Goal: Task Accomplishment & Management: Complete application form

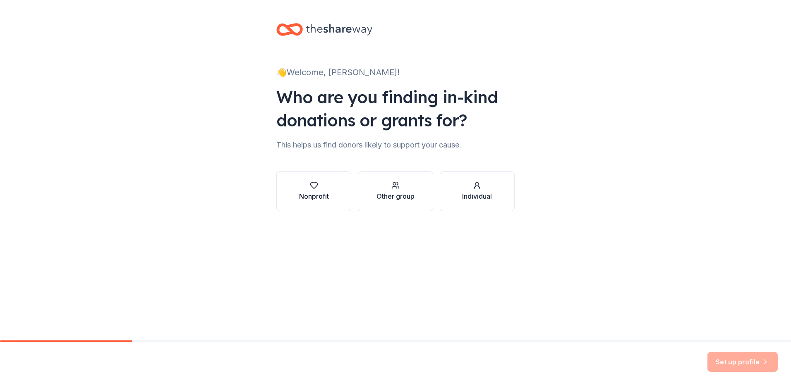
click at [316, 190] on div "Nonprofit" at bounding box center [314, 192] width 30 height 20
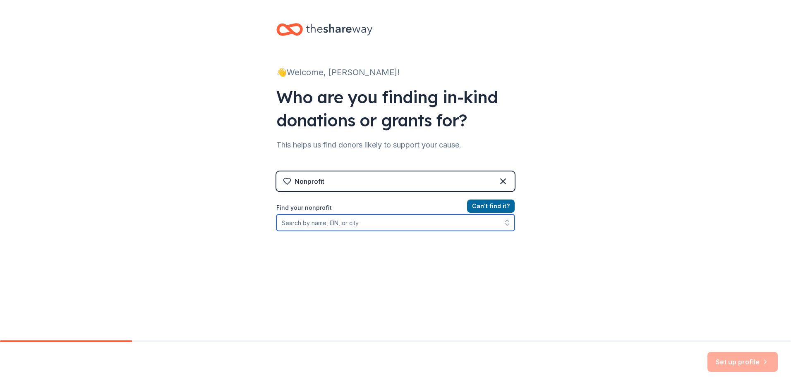
click at [310, 226] on input "Find your nonprofit" at bounding box center [395, 223] width 238 height 17
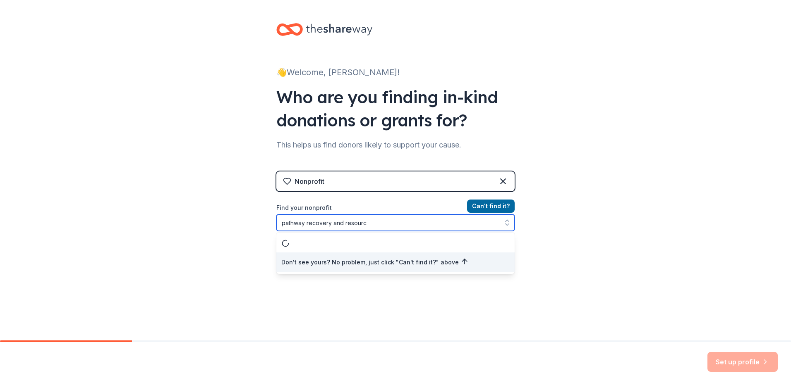
type input "pathway recovery and resource"
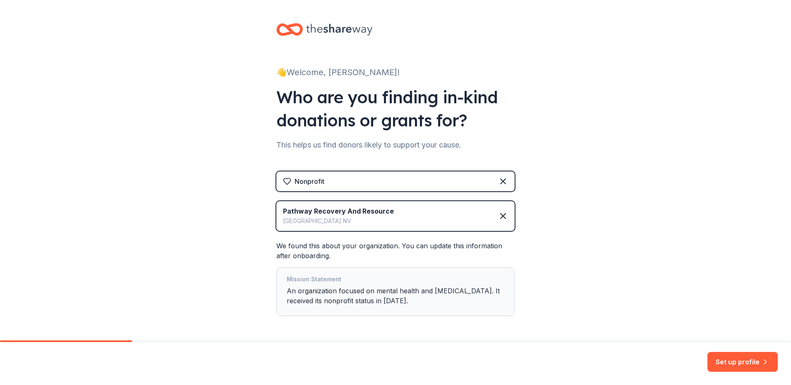
click at [312, 281] on div "Mission Statement" at bounding box center [396, 281] width 218 height 12
click at [303, 281] on div "Mission Statement" at bounding box center [396, 281] width 218 height 12
click at [296, 281] on div "Mission Statement" at bounding box center [396, 281] width 218 height 12
click at [409, 297] on div "Mission Statement An organization focused on mental health and [MEDICAL_DATA]. …" at bounding box center [396, 292] width 218 height 35
click at [407, 304] on div "Mission Statement An organization focused on mental health and [MEDICAL_DATA]. …" at bounding box center [396, 292] width 218 height 35
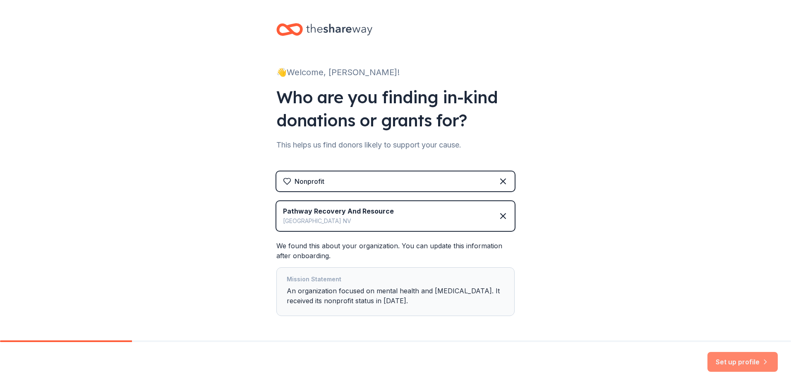
click at [738, 364] on button "Set up profile" at bounding box center [742, 362] width 70 height 20
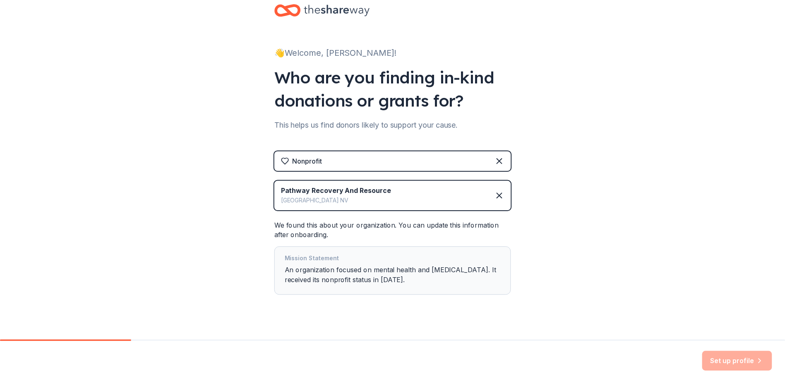
scroll to position [32, 0]
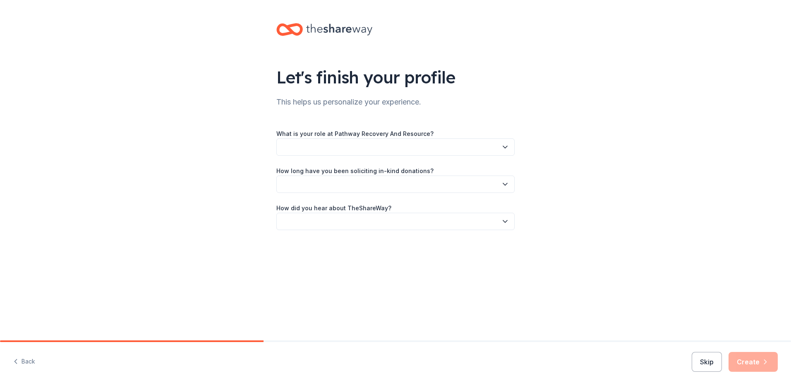
click at [306, 139] on button "button" at bounding box center [395, 147] width 238 height 17
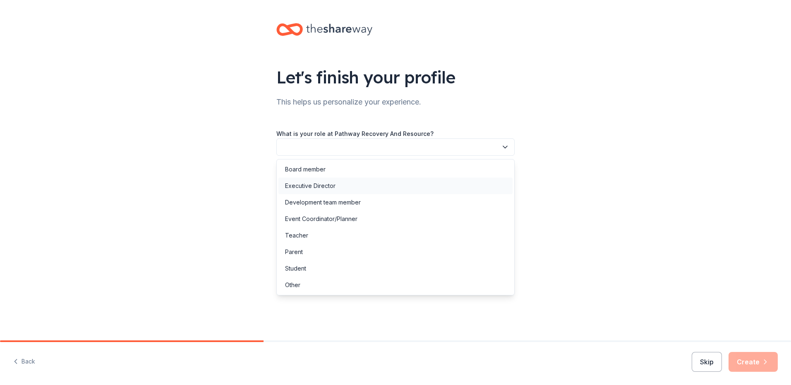
click at [334, 184] on div "Executive Director" at bounding box center [310, 186] width 50 height 10
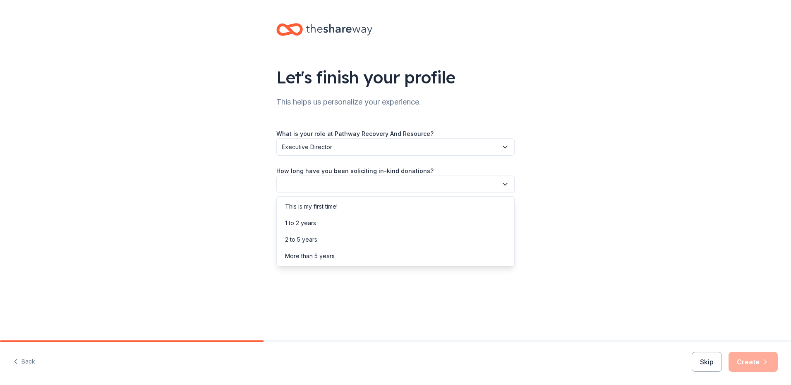
click at [505, 182] on icon "button" at bounding box center [505, 184] width 8 height 8
click at [341, 204] on div "This is my first time!" at bounding box center [395, 207] width 234 height 17
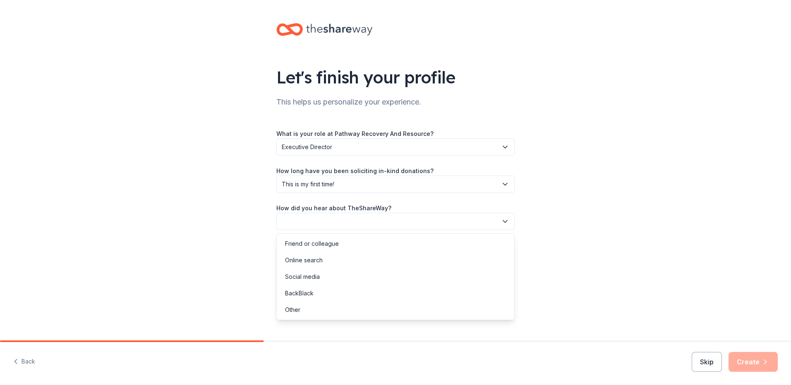
click at [306, 217] on button "button" at bounding box center [395, 221] width 238 height 17
click at [310, 257] on div "Online search" at bounding box center [304, 261] width 38 height 10
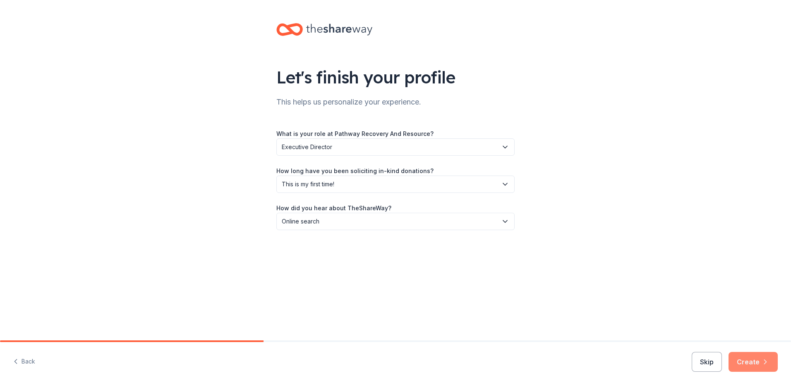
click at [759, 364] on button "Create" at bounding box center [752, 362] width 49 height 20
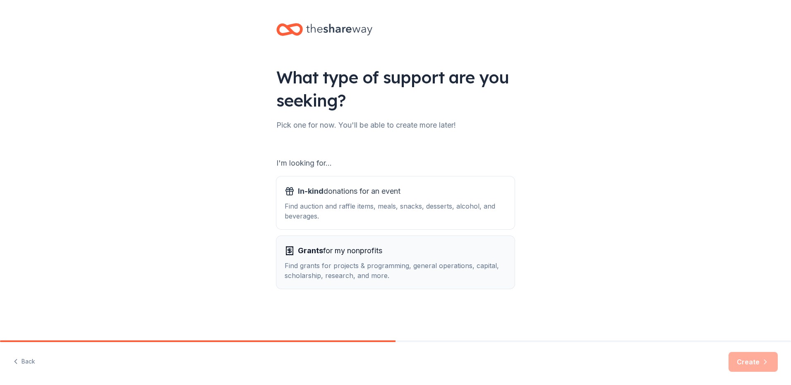
click at [361, 267] on div "Find grants for projects & programming, general operations, capital, scholarshi…" at bounding box center [396, 271] width 222 height 20
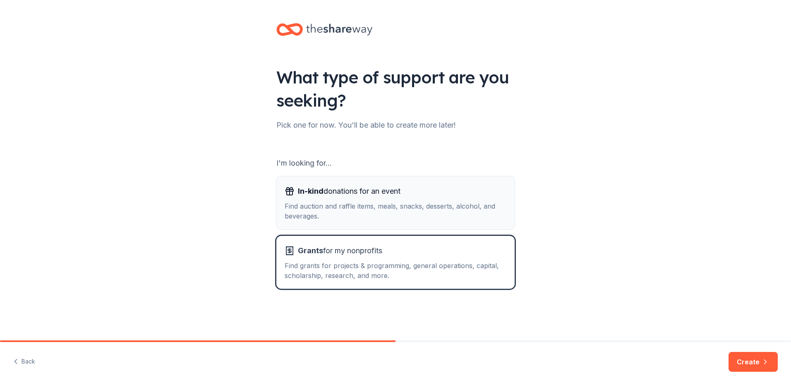
click at [358, 209] on div "Find auction and raffle items, meals, snacks, desserts, alcohol, and beverages." at bounding box center [396, 211] width 222 height 20
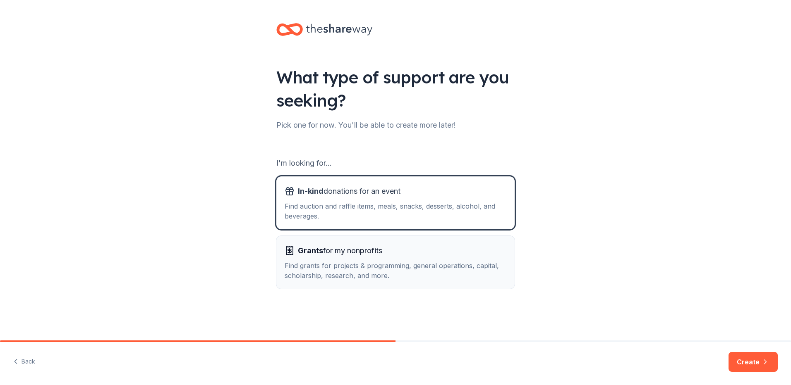
click at [356, 268] on div "Find grants for projects & programming, general operations, capital, scholarshi…" at bounding box center [396, 271] width 222 height 20
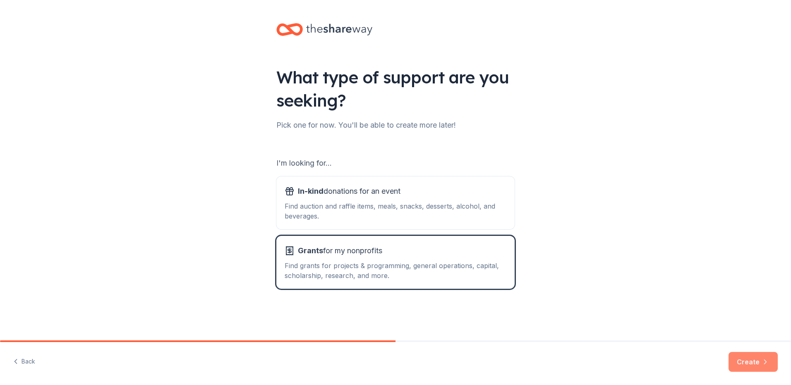
click at [751, 360] on button "Create" at bounding box center [752, 362] width 49 height 20
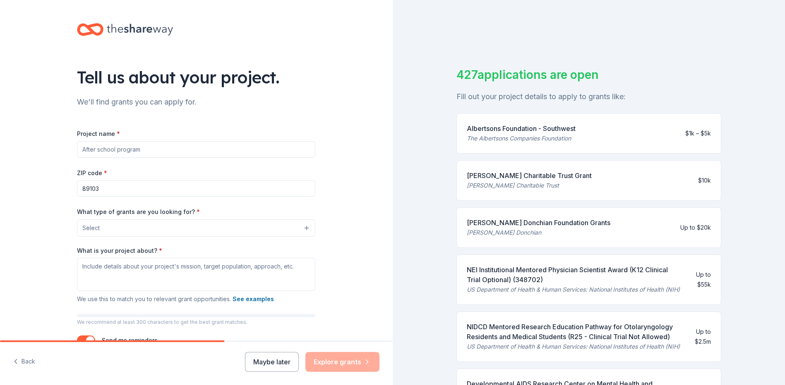
click at [103, 150] on input "Project name *" at bounding box center [196, 149] width 238 height 17
click at [132, 151] on input "Project name *" at bounding box center [196, 149] width 238 height 17
type input "T"
type input "The Giving Table [DATE] Giveaway"
drag, startPoint x: 116, startPoint y: 188, endPoint x: 57, endPoint y: 193, distance: 58.5
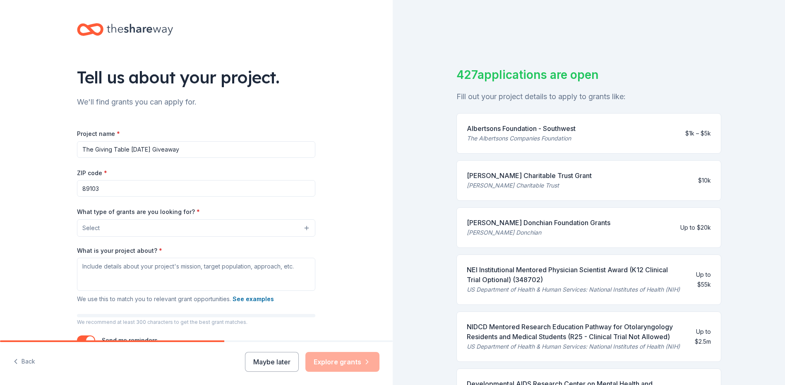
click at [57, 193] on div "Tell us about your project. We'll find grants you can apply for. Project name *…" at bounding box center [196, 197] width 392 height 395
drag, startPoint x: 110, startPoint y: 189, endPoint x: 54, endPoint y: 197, distance: 56.9
click at [54, 197] on div "Tell us about your project. We'll find grants you can apply for. Project name *…" at bounding box center [196, 197] width 392 height 395
click at [88, 188] on input "89103" at bounding box center [196, 188] width 238 height 17
click at [100, 191] on input "89103" at bounding box center [196, 188] width 238 height 17
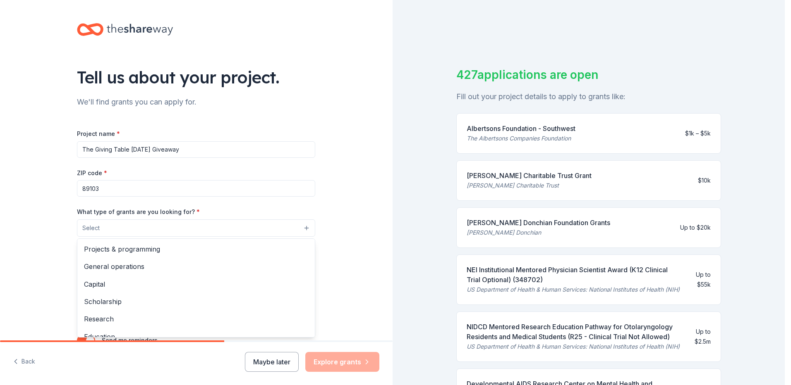
click at [156, 229] on button "Select" at bounding box center [196, 228] width 238 height 17
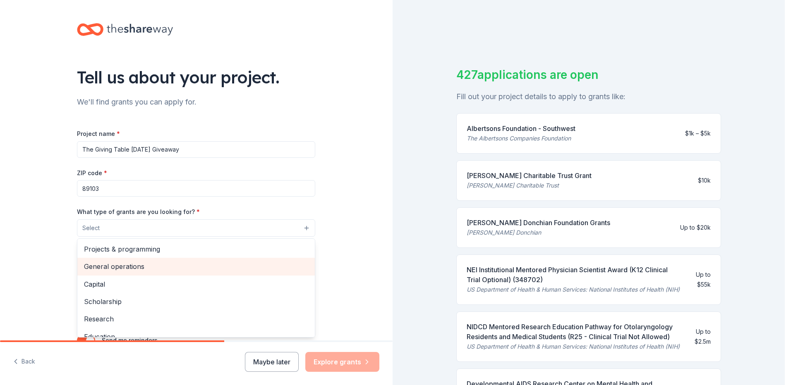
click at [150, 265] on span "General operations" at bounding box center [196, 266] width 224 height 11
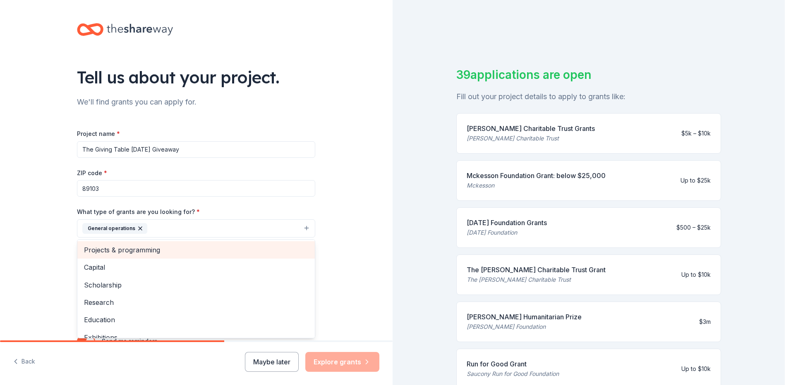
click at [133, 249] on span "Projects & programming" at bounding box center [196, 250] width 224 height 11
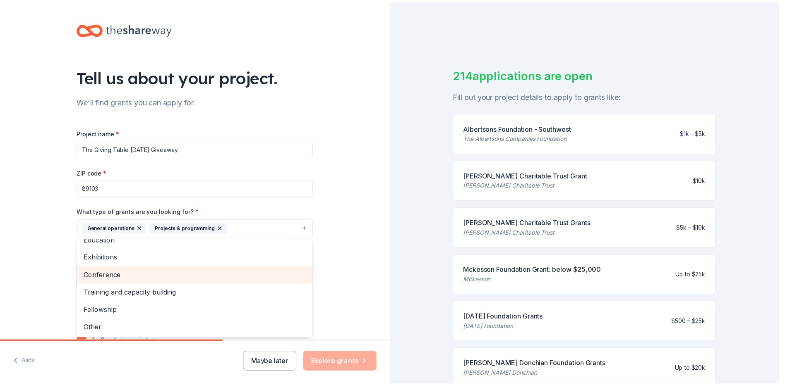
scroll to position [41, 0]
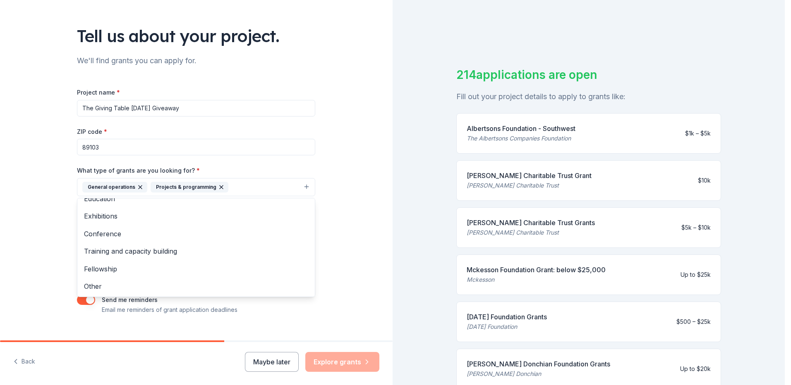
click at [379, 158] on div "Tell us about your project. We'll find grants you can apply for. Project name *…" at bounding box center [196, 157] width 392 height 396
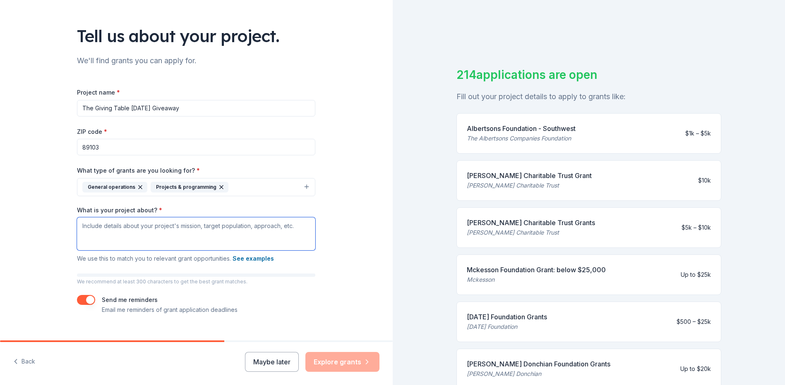
click at [99, 227] on textarea "What is your project about? *" at bounding box center [196, 234] width 238 height 33
paste textarea "At Pathway Recovery and Resource Services, we are dedicated to providing a supp…"
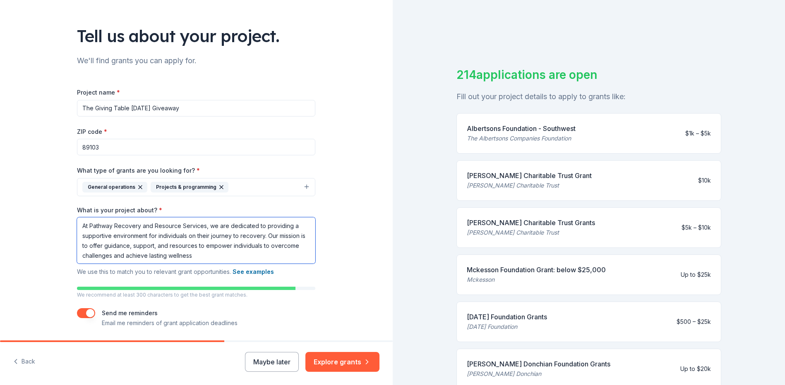
type textarea "At Pathway Recovery and Resource Services, we are dedicated to providing a supp…"
drag, startPoint x: 341, startPoint y: 257, endPoint x: 340, endPoint y: 252, distance: 4.6
click at [341, 256] on div "Tell us about your project. We'll find grants you can apply for. Project name *…" at bounding box center [196, 163] width 392 height 409
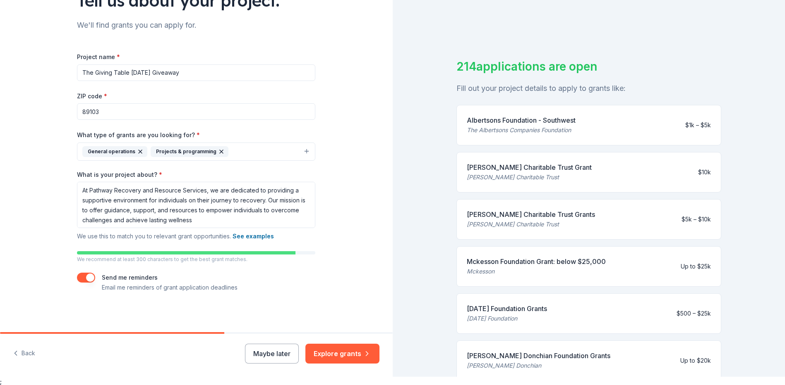
scroll to position [10, 0]
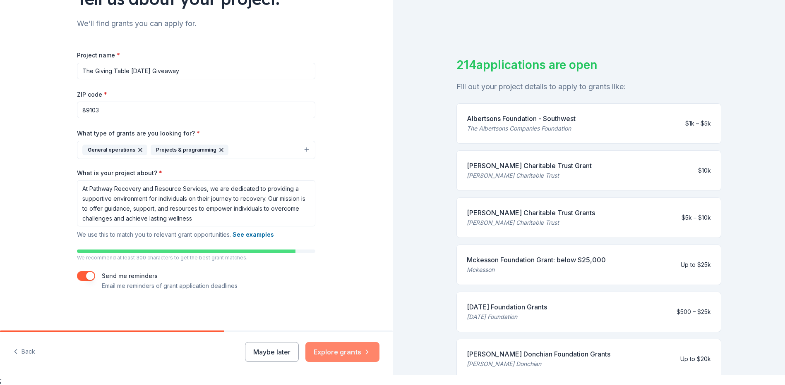
click at [332, 355] on button "Explore grants" at bounding box center [342, 352] width 74 height 20
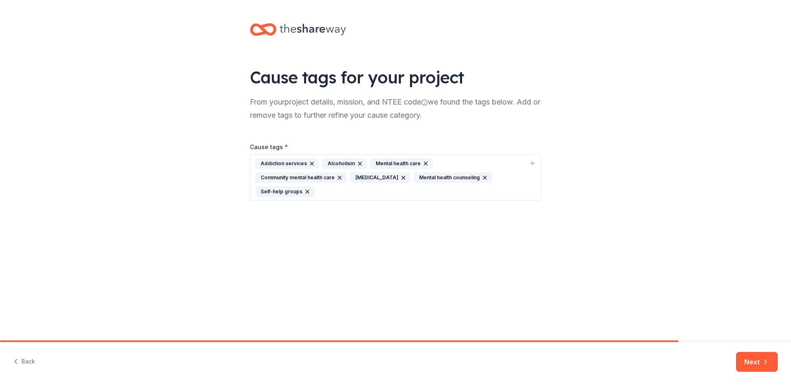
click at [303, 164] on div "Addiction services" at bounding box center [287, 163] width 64 height 11
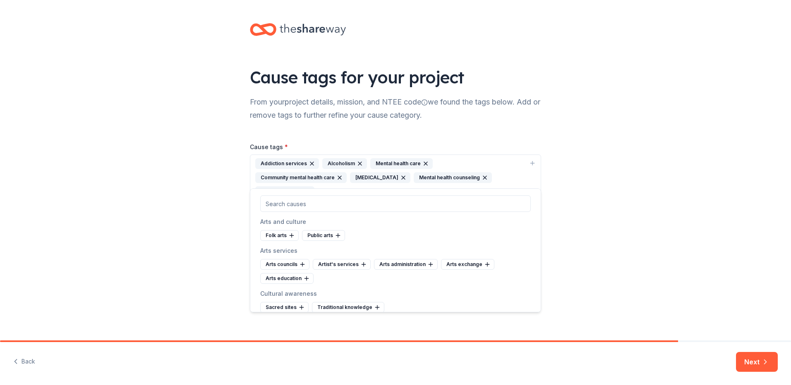
click at [481, 175] on icon "button" at bounding box center [484, 178] width 7 height 7
click at [357, 163] on icon "button" at bounding box center [360, 163] width 7 height 7
click at [471, 162] on icon "button" at bounding box center [472, 163] width 3 height 3
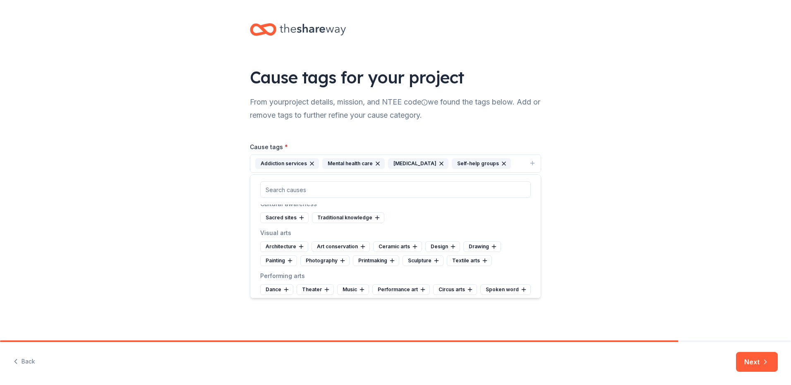
scroll to position [83, 0]
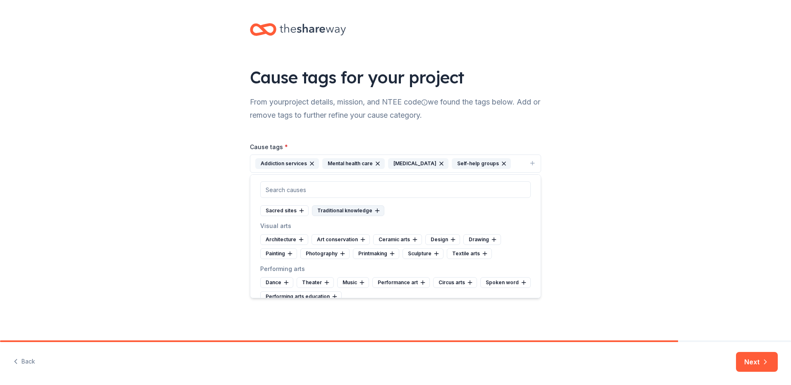
click at [362, 208] on div "Traditional knowledge" at bounding box center [348, 211] width 72 height 11
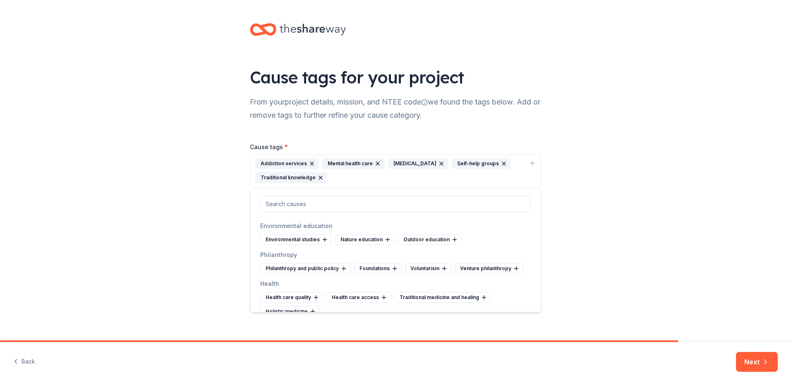
scroll to position [827, 0]
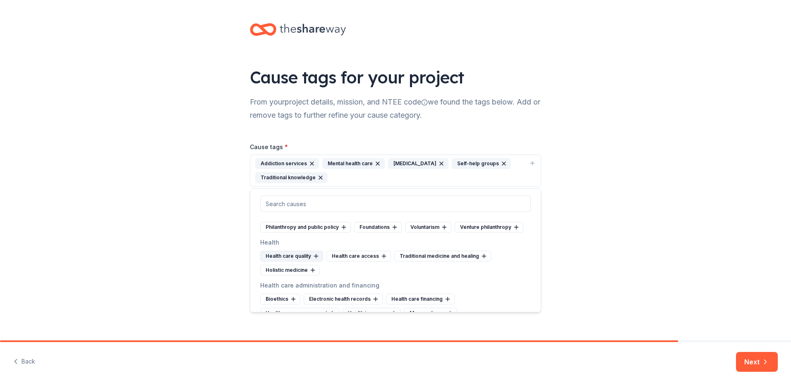
click at [302, 262] on div "Health care quality" at bounding box center [291, 256] width 63 height 11
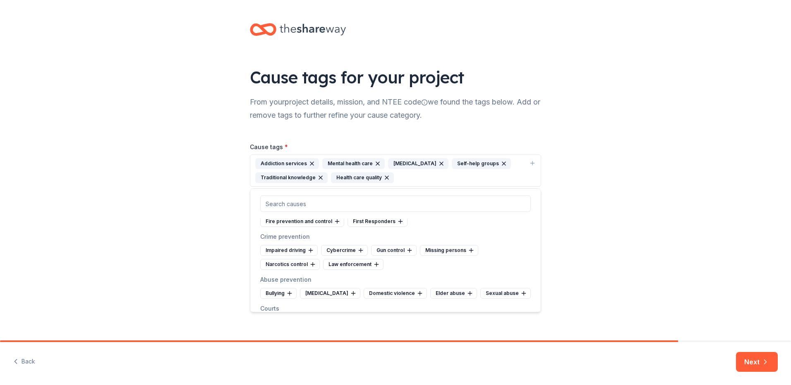
scroll to position [1985, 0]
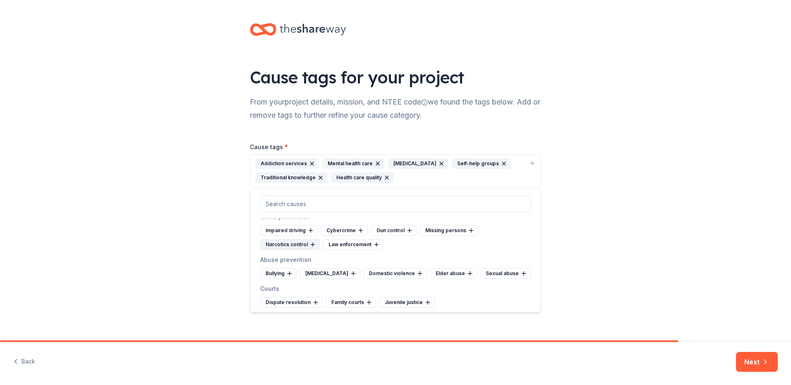
click at [300, 250] on div "Narcotics control" at bounding box center [290, 244] width 60 height 11
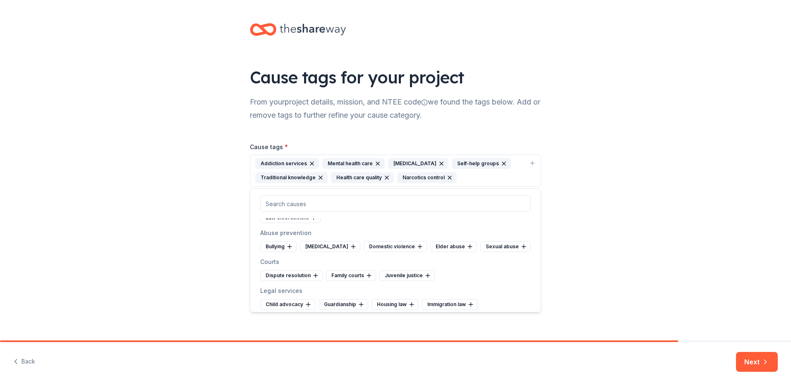
scroll to position [2027, 0]
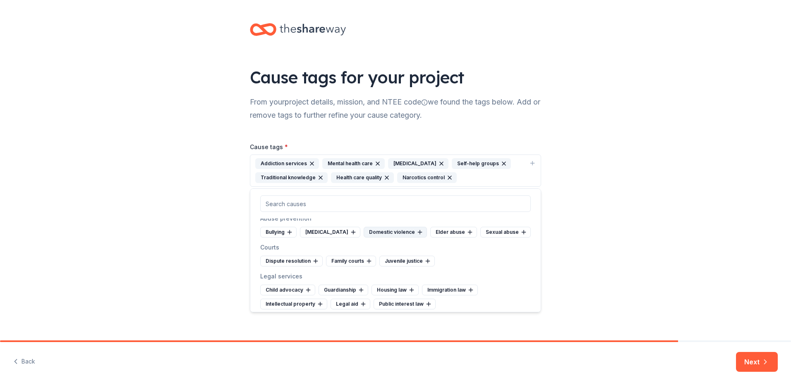
click at [393, 238] on div "Domestic violence" at bounding box center [395, 232] width 63 height 11
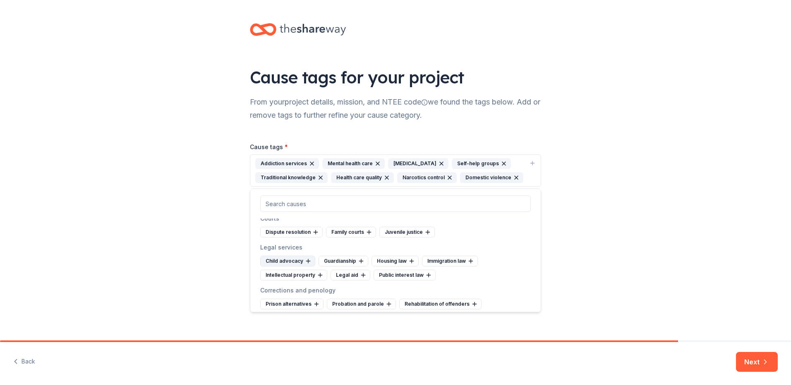
scroll to position [2109, 0]
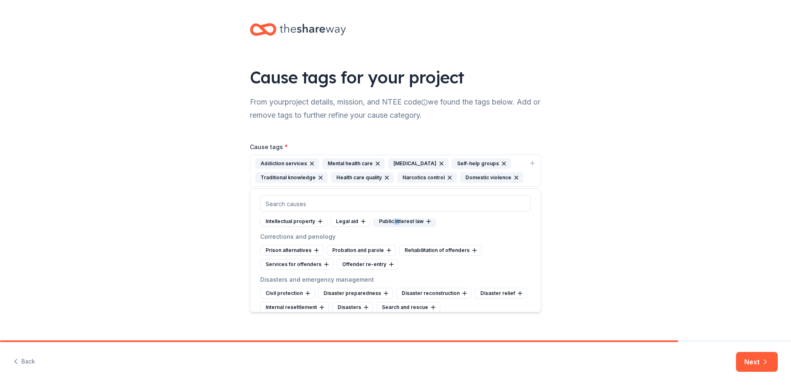
click at [397, 227] on div "Child advocacy Guardianship Housing law Immigration law Intellectual property L…" at bounding box center [395, 214] width 270 height 25
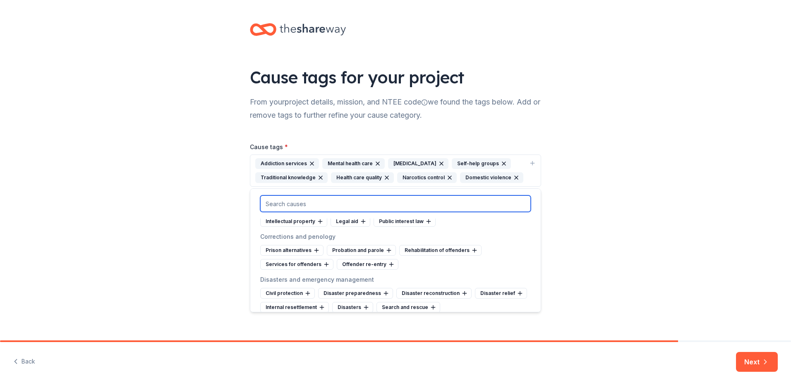
drag, startPoint x: 397, startPoint y: 245, endPoint x: 365, endPoint y: 211, distance: 45.9
click at [365, 211] on input "text" at bounding box center [395, 204] width 270 height 17
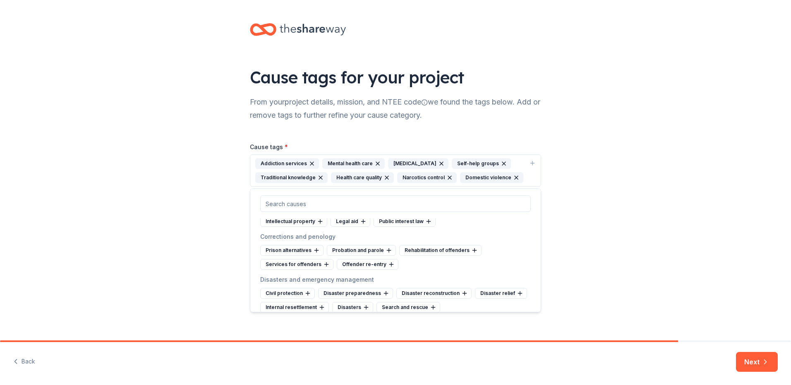
click at [323, 227] on div "Legal services Child advocacy Guardianship Housing law Immigration law Intellec…" at bounding box center [395, 208] width 270 height 38
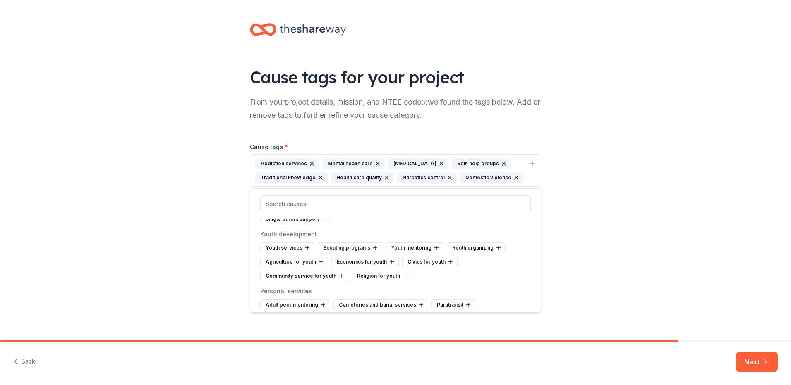
scroll to position [3474, 0]
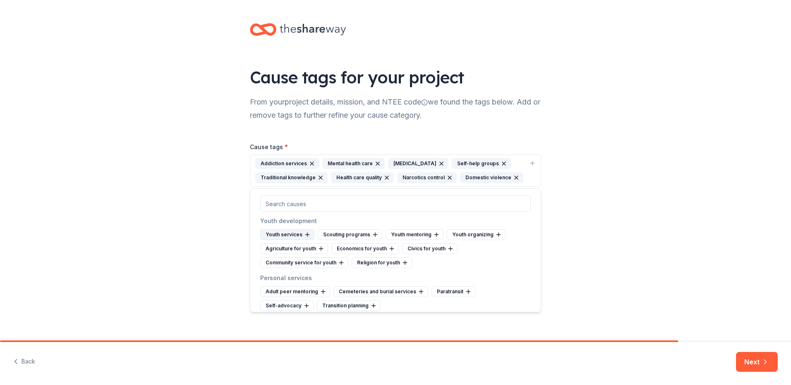
click at [294, 240] on div "Youth services" at bounding box center [287, 235] width 54 height 11
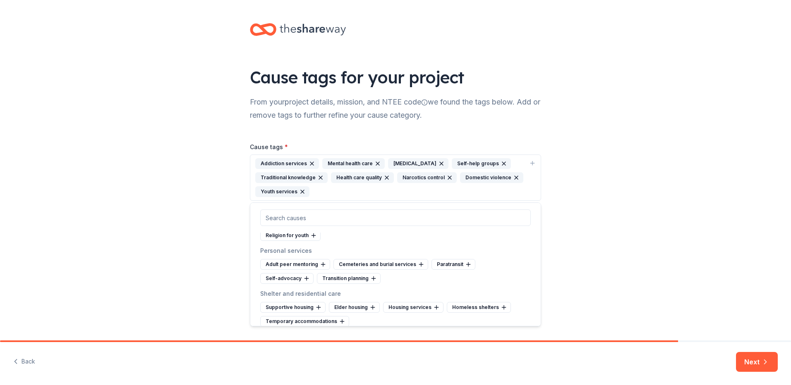
scroll to position [3557, 0]
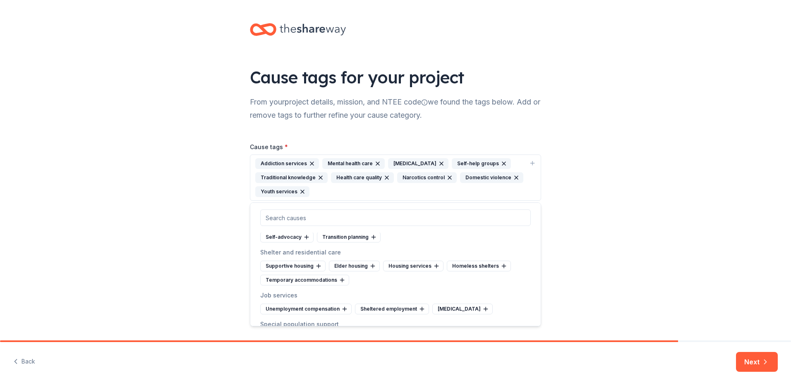
click at [452, 229] on div "Paratransit" at bounding box center [453, 223] width 44 height 11
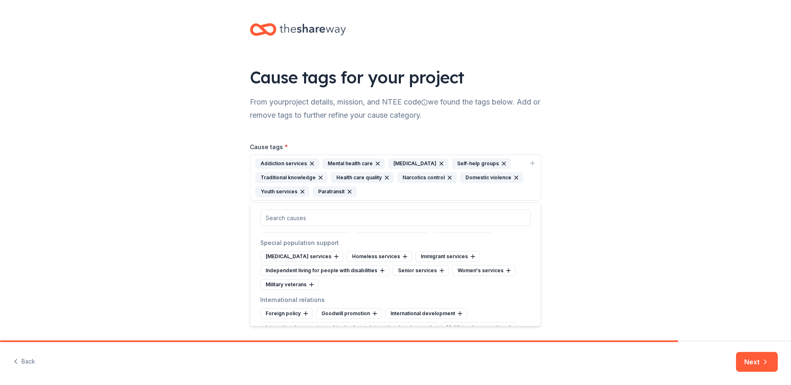
scroll to position [3640, 0]
click at [486, 275] on div "Women's services" at bounding box center [483, 269] width 63 height 11
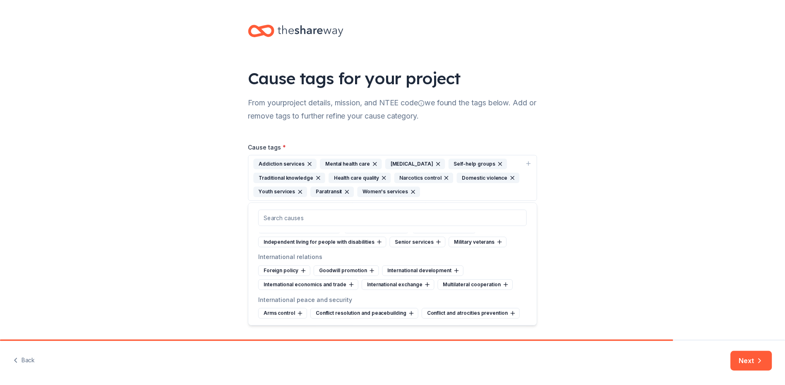
scroll to position [3695, 0]
click at [754, 366] on button "Next" at bounding box center [757, 362] width 42 height 20
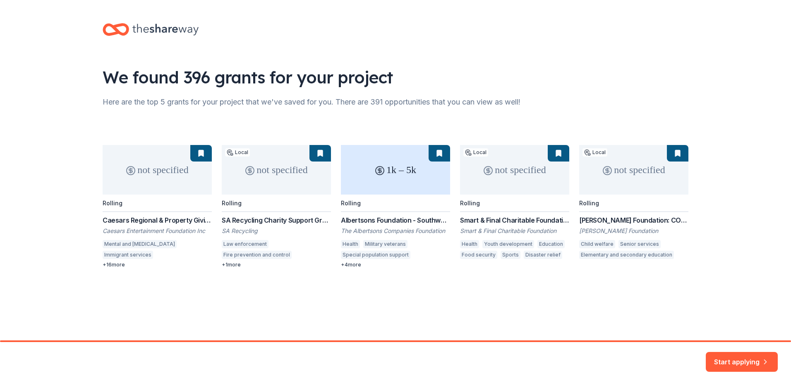
click at [113, 264] on div "not specified Rolling Caesars Regional & Property Giving Caesars Entertainment …" at bounding box center [396, 206] width 586 height 123
click at [108, 266] on div "not specified Rolling Caesars Regional & Property Giving Caesars Entertainment …" at bounding box center [396, 206] width 586 height 123
click at [747, 363] on button "Start applying" at bounding box center [742, 357] width 72 height 20
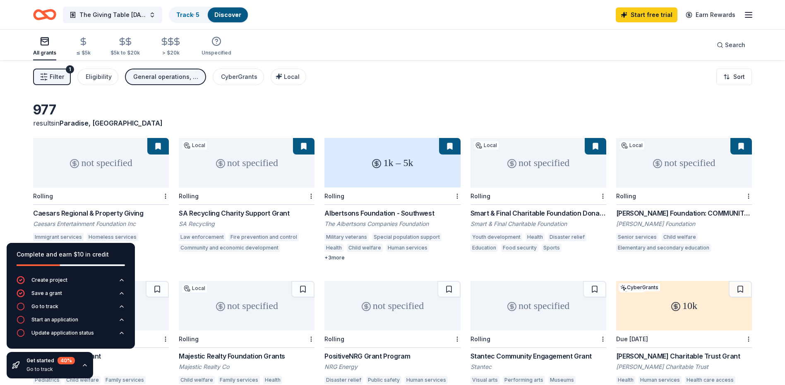
click at [158, 144] on button at bounding box center [158, 146] width 22 height 17
click at [7, 208] on div "977 results in [GEOGRAPHIC_DATA], [GEOGRAPHIC_DATA] not specified Rolling Caesa…" at bounding box center [392, 265] width 785 height 410
click at [382, 81] on div "Filter 1 Eligibility General operations, Projects & programming CyberGrants Loc…" at bounding box center [392, 76] width 785 height 33
click at [118, 12] on span "The Giving Table [DATE] Giveaway" at bounding box center [112, 15] width 66 height 10
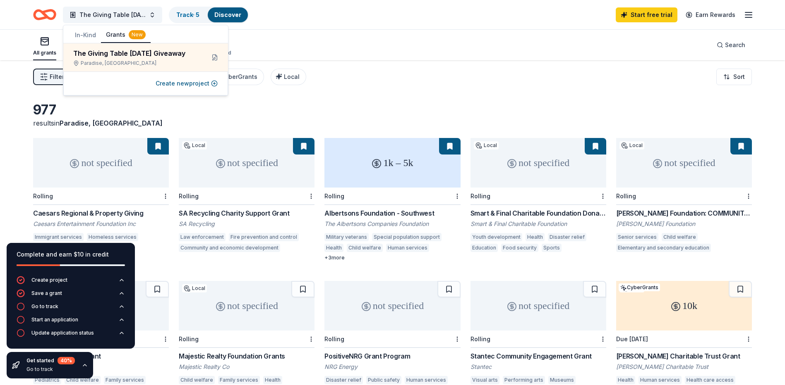
drag, startPoint x: 349, startPoint y: 115, endPoint x: 349, endPoint y: 106, distance: 8.3
click at [351, 114] on div "977 results in [GEOGRAPHIC_DATA], [GEOGRAPHIC_DATA]" at bounding box center [392, 115] width 718 height 26
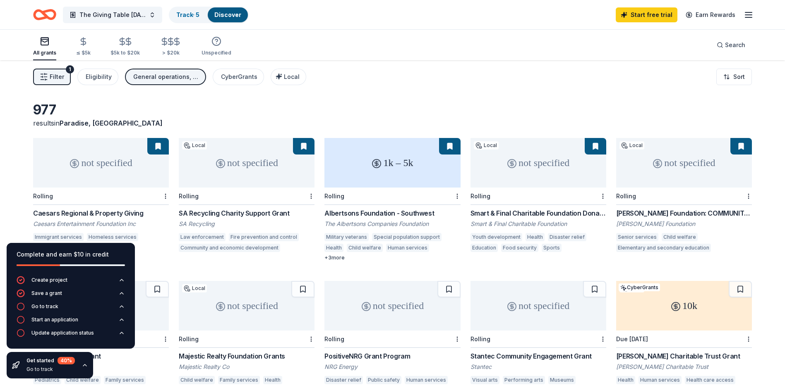
click at [751, 15] on line "button" at bounding box center [748, 15] width 7 height 0
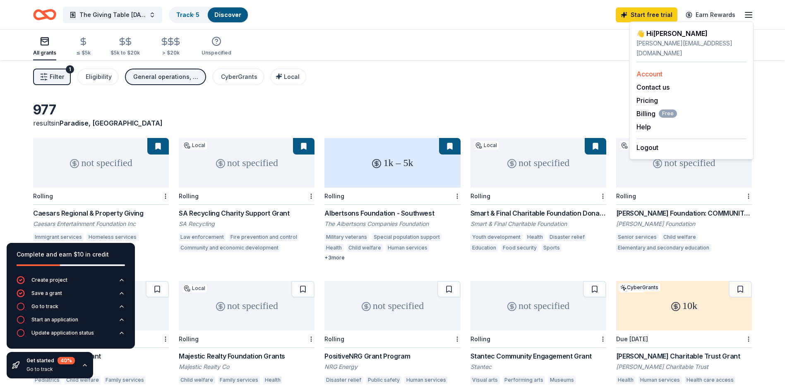
click at [653, 70] on link "Account" at bounding box center [649, 74] width 26 height 8
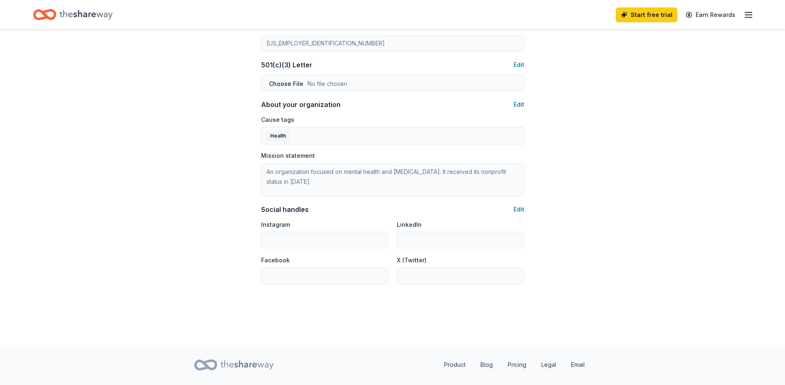
scroll to position [443, 0]
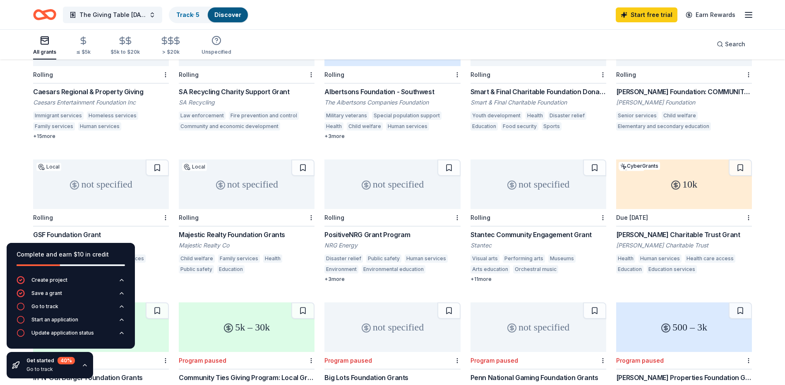
scroll to position [124, 0]
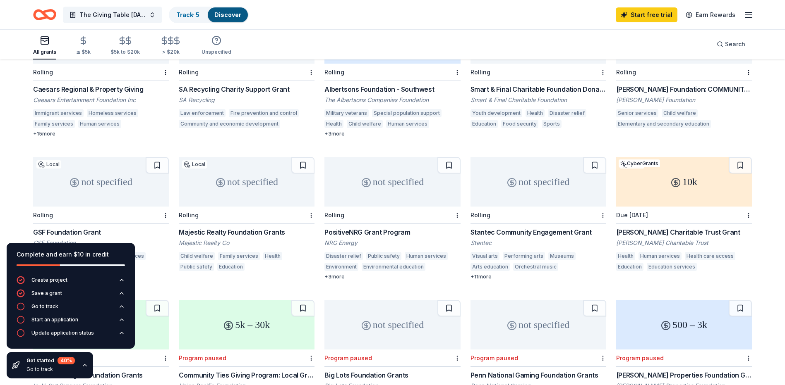
click at [103, 355] on div "Complete and earn $10 in credit Create project Save a grant Go to track Start a…" at bounding box center [70, 311] width 141 height 149
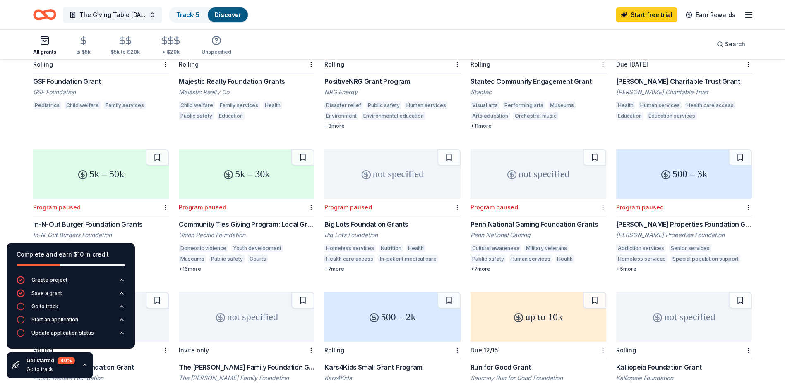
scroll to position [290, 0]
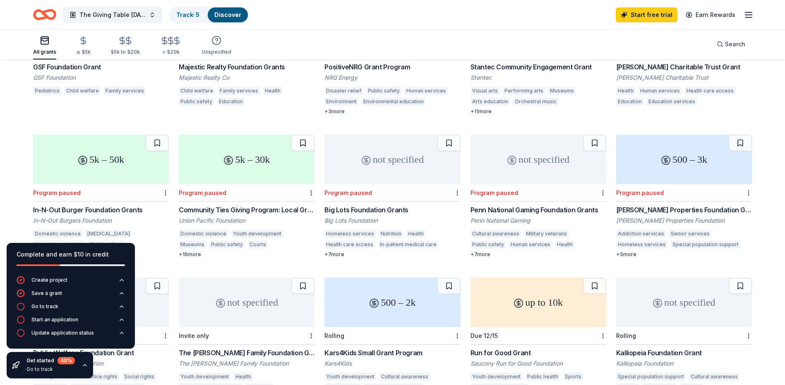
click at [303, 142] on button at bounding box center [302, 143] width 23 height 17
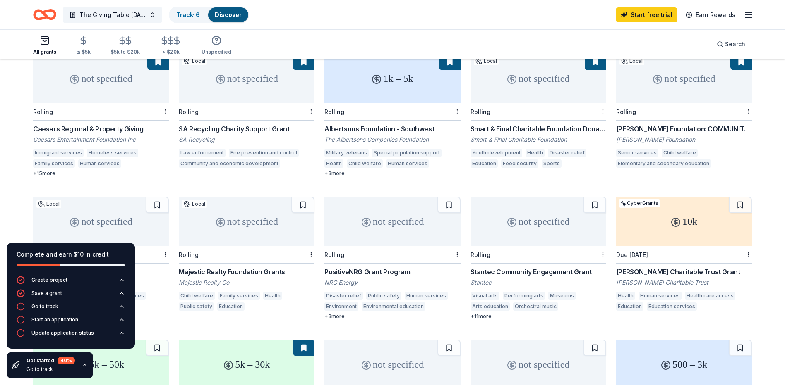
scroll to position [83, 0]
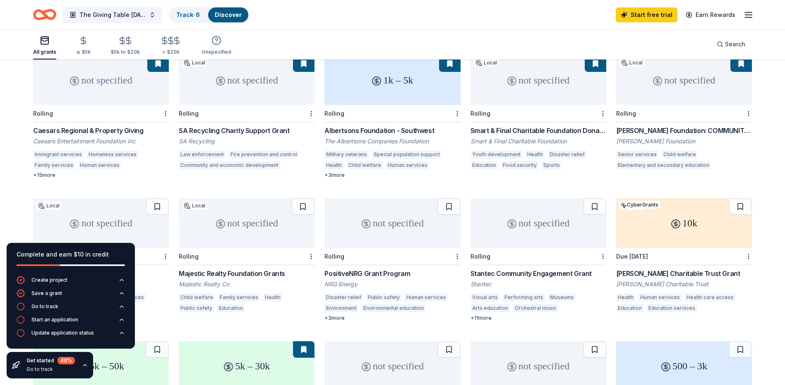
click at [596, 61] on button at bounding box center [595, 63] width 22 height 17
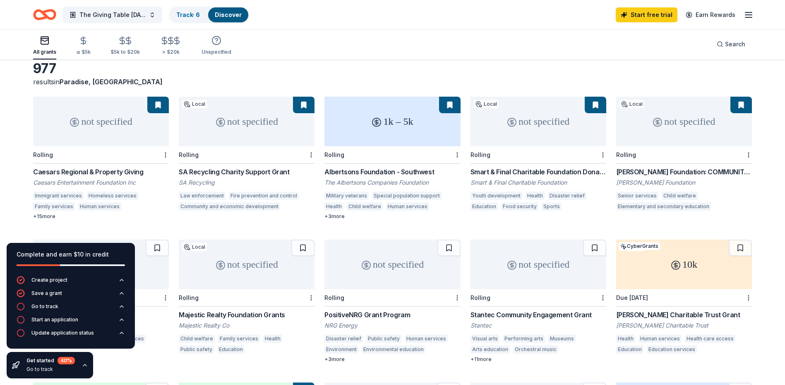
scroll to position [0, 0]
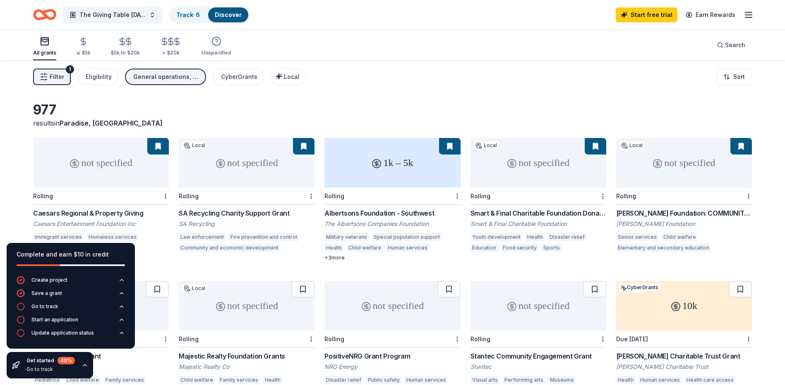
click at [594, 148] on button at bounding box center [595, 146] width 22 height 17
click at [596, 144] on button at bounding box center [595, 146] width 22 height 17
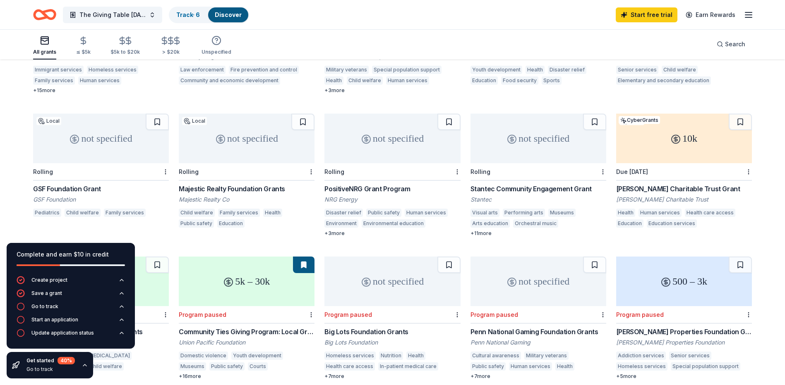
scroll to position [248, 0]
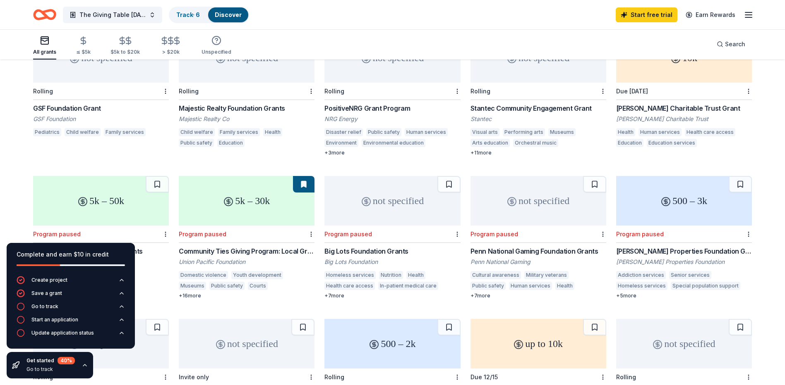
click at [301, 184] on button at bounding box center [304, 184] width 22 height 17
click at [302, 195] on div "5k – 30k" at bounding box center [247, 201] width 136 height 50
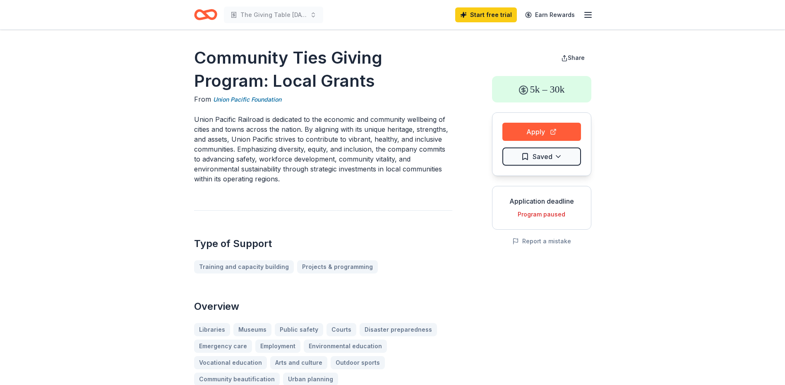
click at [591, 13] on icon "button" at bounding box center [588, 15] width 10 height 10
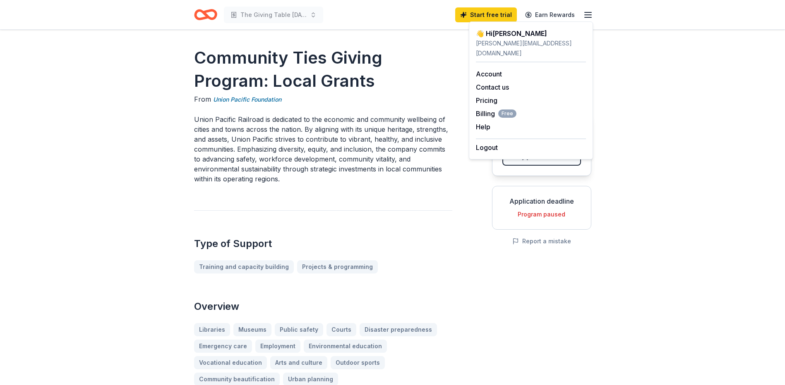
click at [401, 101] on div "From Union Pacific Foundation" at bounding box center [323, 99] width 258 height 10
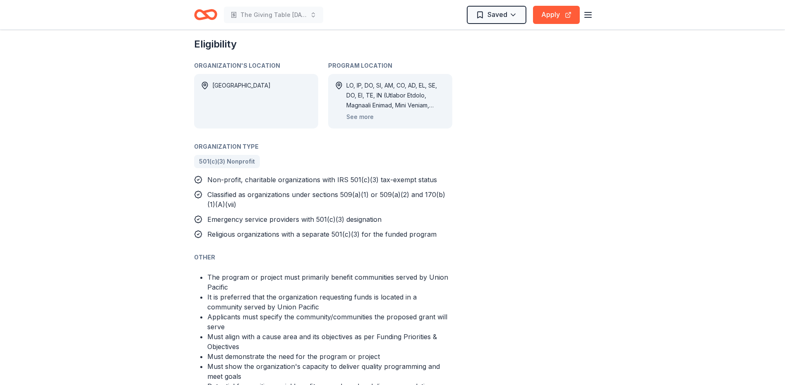
scroll to position [579, 0]
click at [362, 119] on button "See more" at bounding box center [359, 119] width 27 height 10
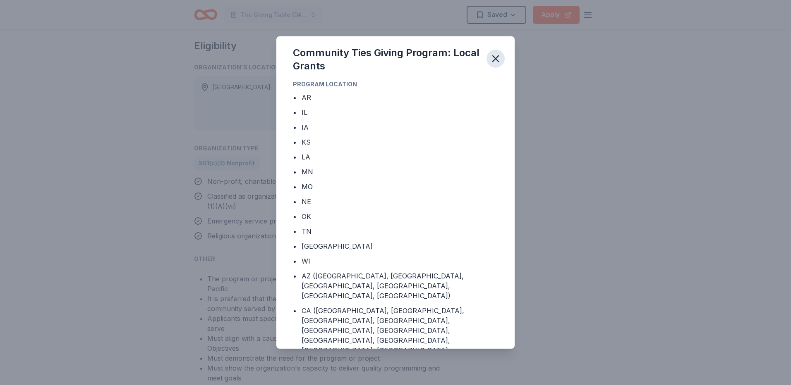
click at [499, 61] on icon "button" at bounding box center [496, 59] width 12 height 12
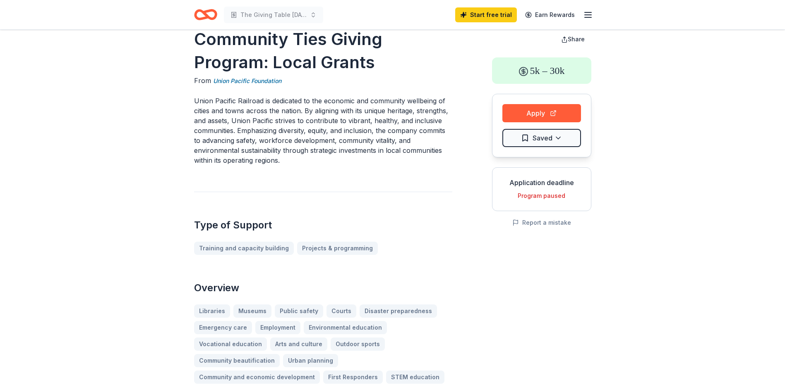
scroll to position [0, 0]
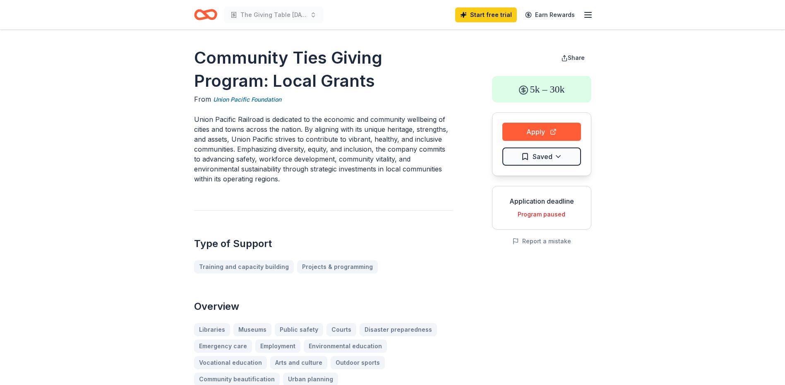
click at [592, 13] on icon "button" at bounding box center [588, 15] width 10 height 10
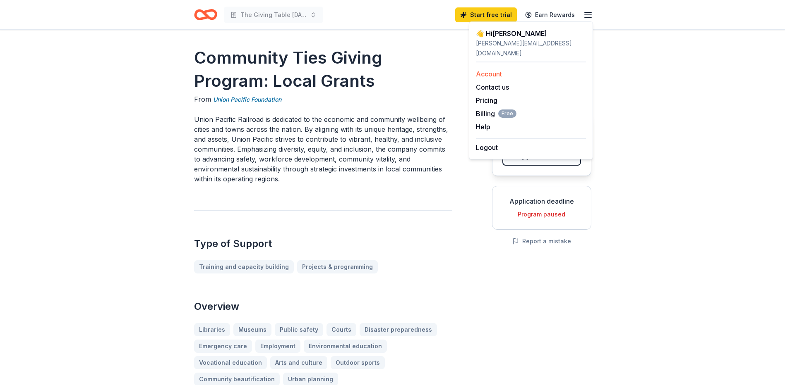
click at [495, 70] on link "Account" at bounding box center [489, 74] width 26 height 8
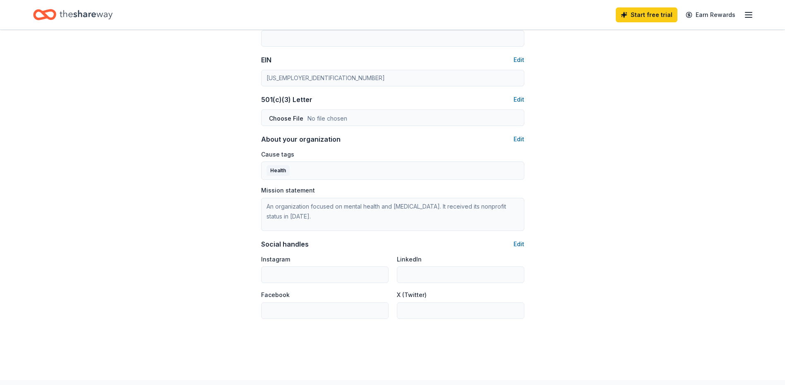
scroll to position [443, 0]
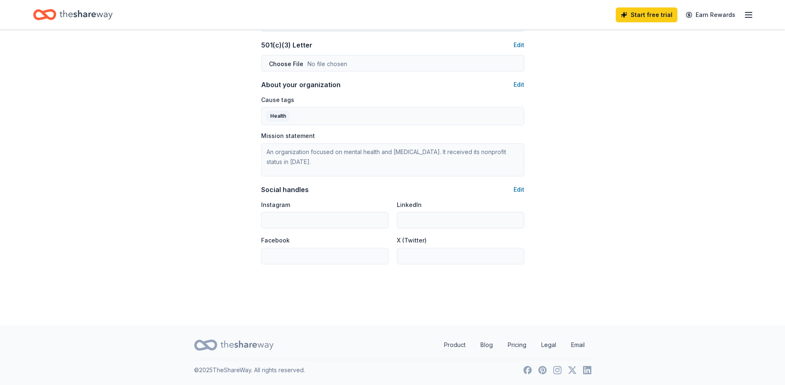
drag, startPoint x: 280, startPoint y: 258, endPoint x: 676, endPoint y: 110, distance: 423.4
click at [746, 12] on line "button" at bounding box center [748, 12] width 7 height 0
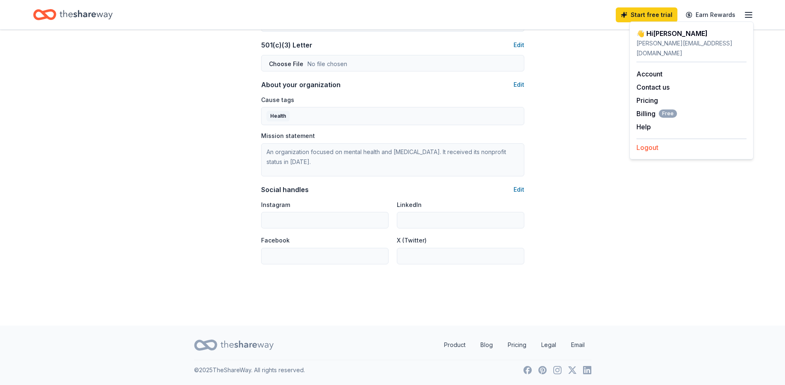
click at [643, 143] on button "Logout" at bounding box center [647, 148] width 22 height 10
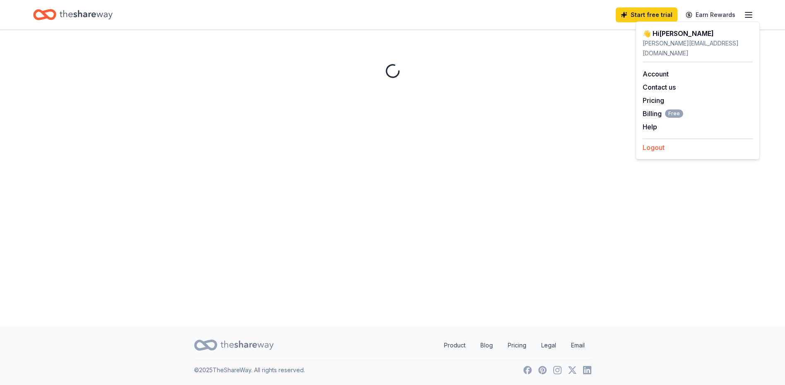
scroll to position [0, 0]
